Goal: Information Seeking & Learning: Learn about a topic

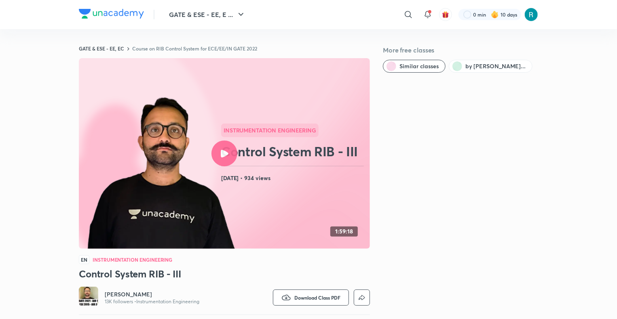
click at [237, 149] on h2 "Control System RIB - III" at bounding box center [294, 152] width 146 height 16
